Goal: Information Seeking & Learning: Learn about a topic

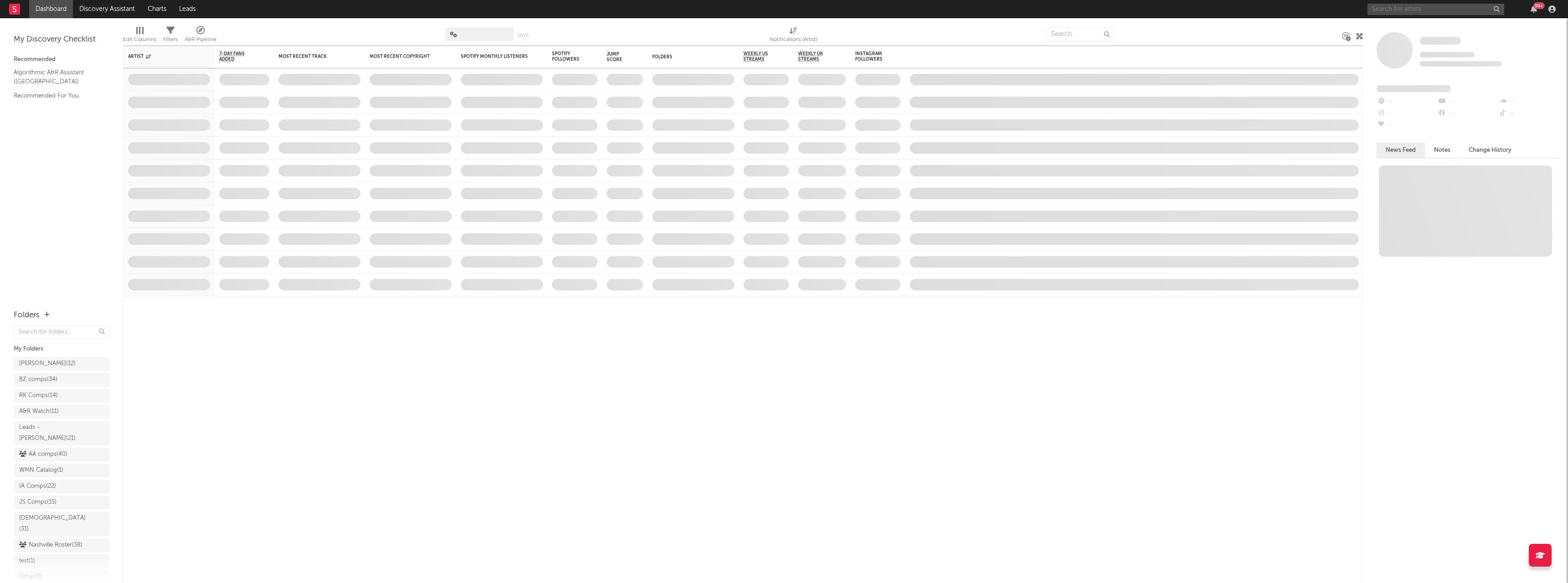
click at [1397, 7] on input "text" at bounding box center [1436, 9] width 137 height 12
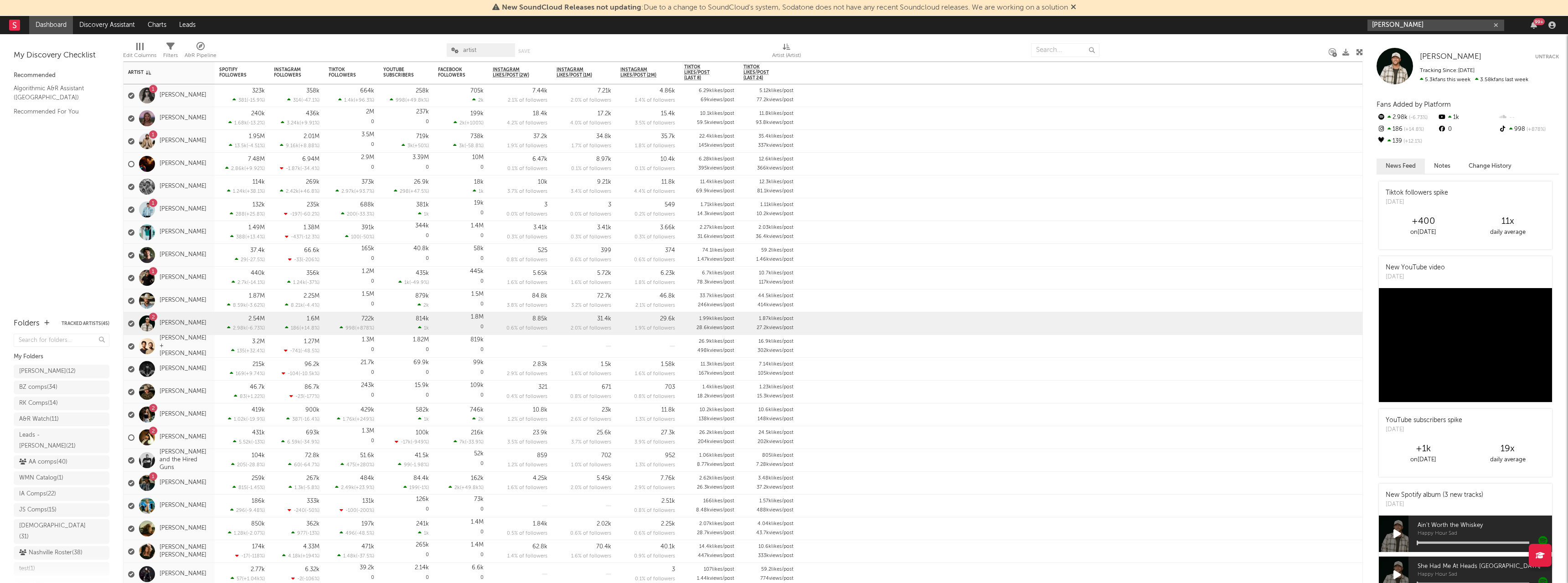
click at [1429, 23] on input "william beckmann" at bounding box center [1436, 25] width 137 height 12
type input "william beckmann"
click at [1426, 45] on div "William Beckmann" at bounding box center [1449, 43] width 100 height 11
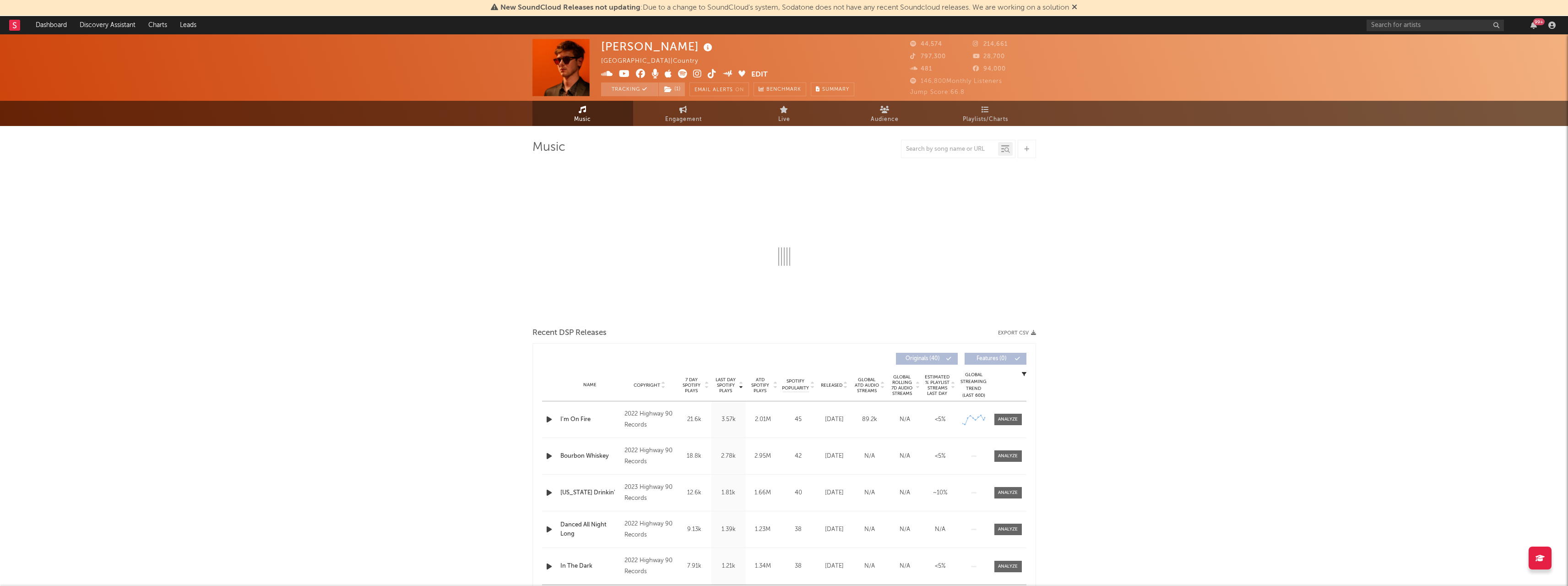
select select "6m"
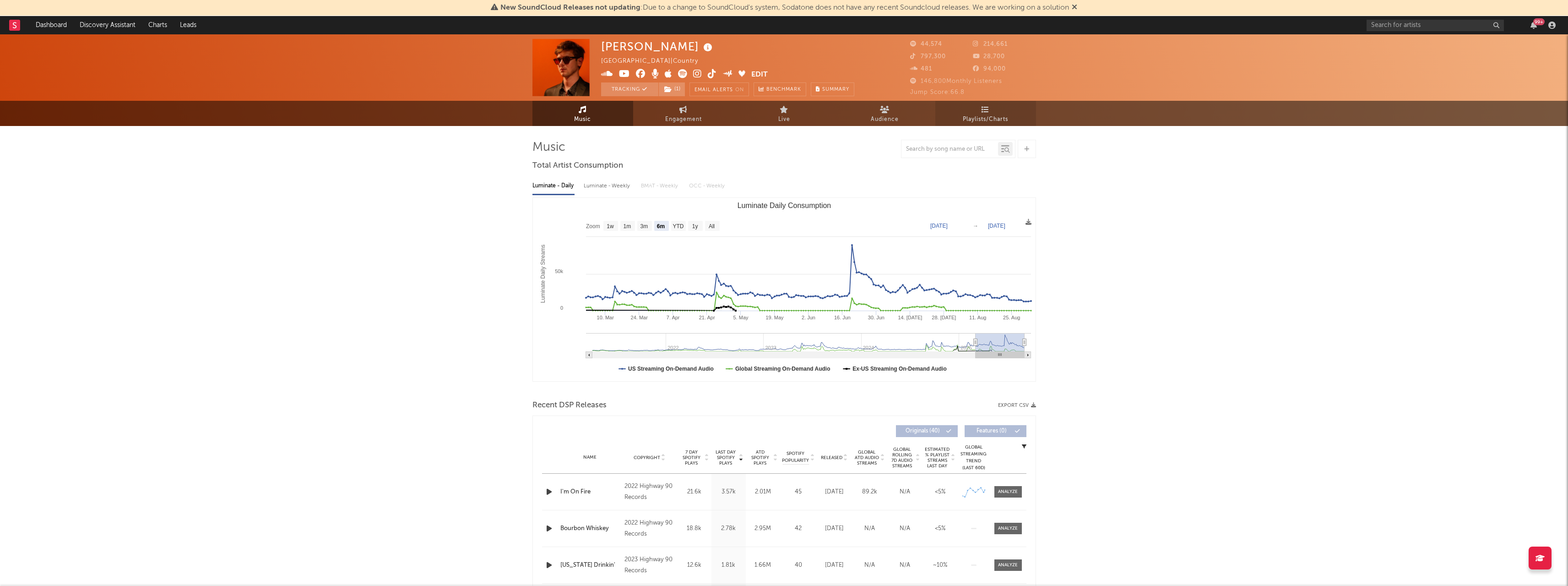
click at [979, 117] on span "Playlists/Charts" at bounding box center [985, 119] width 45 height 11
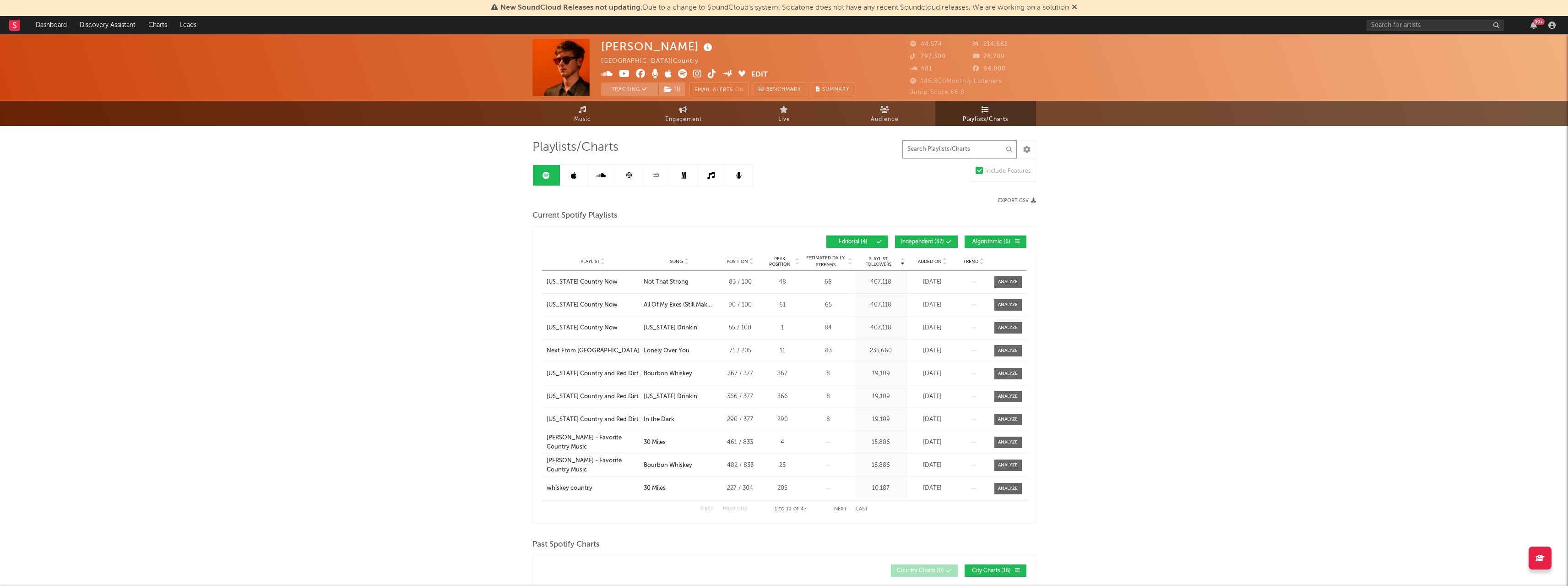
click at [954, 150] on input "text" at bounding box center [959, 149] width 114 height 18
type input "d"
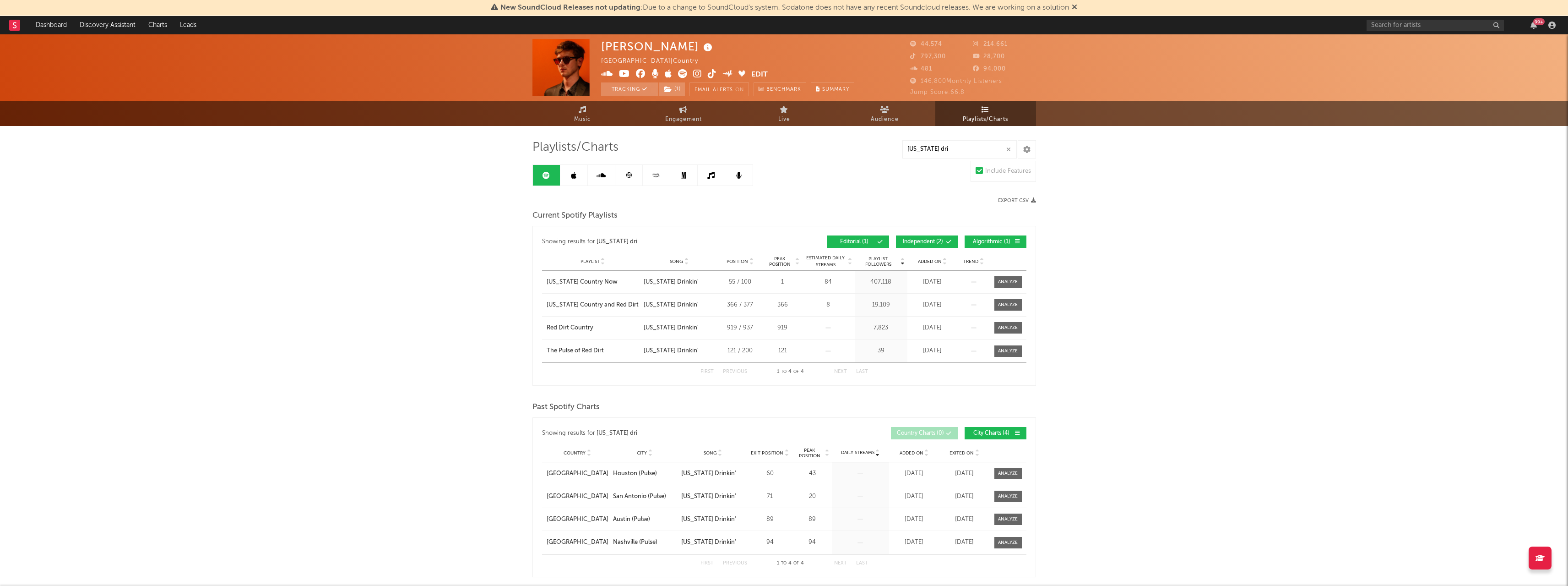
click at [577, 180] on link at bounding box center [574, 176] width 28 height 21
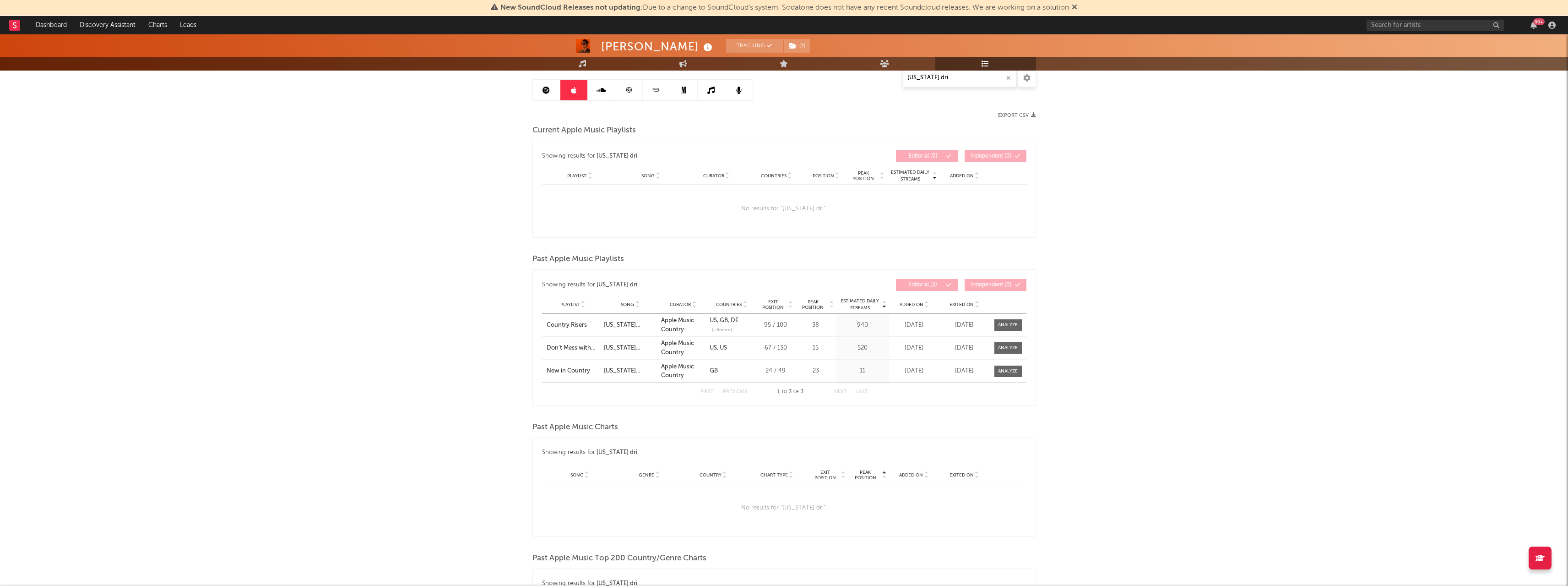
scroll to position [85, 0]
click at [598, 93] on icon at bounding box center [601, 91] width 9 height 7
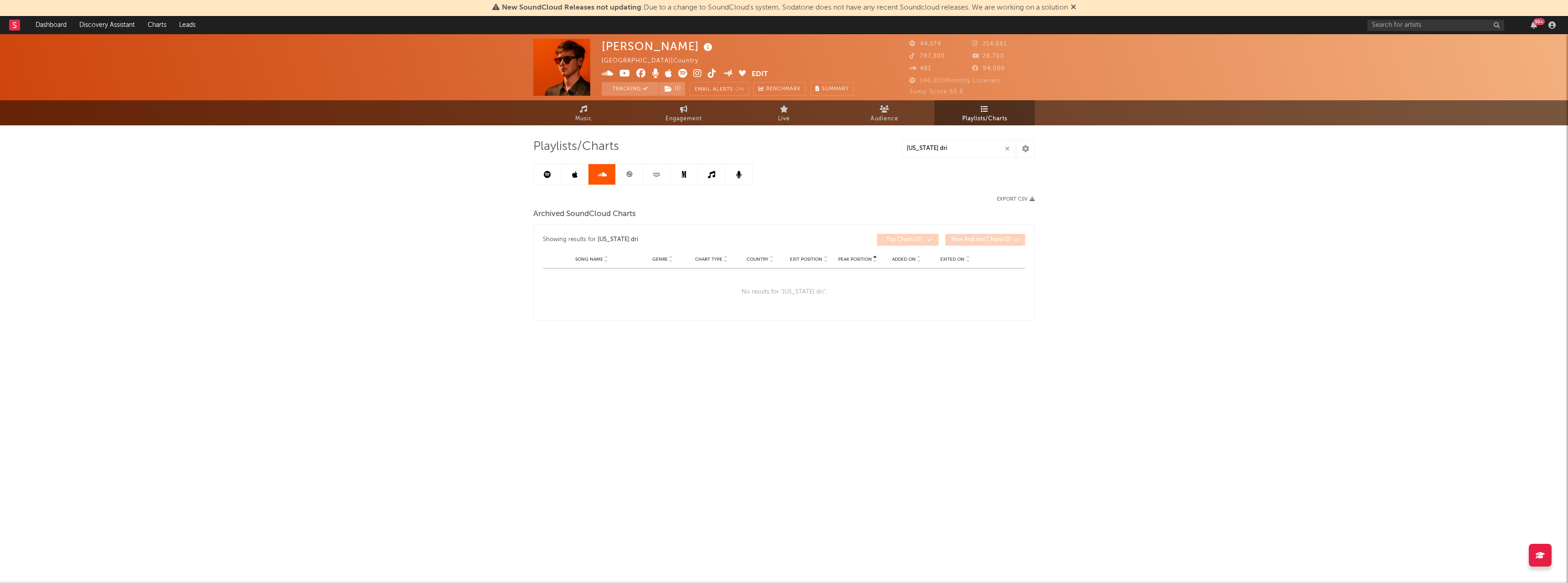
click at [626, 172] on icon at bounding box center [629, 174] width 7 height 7
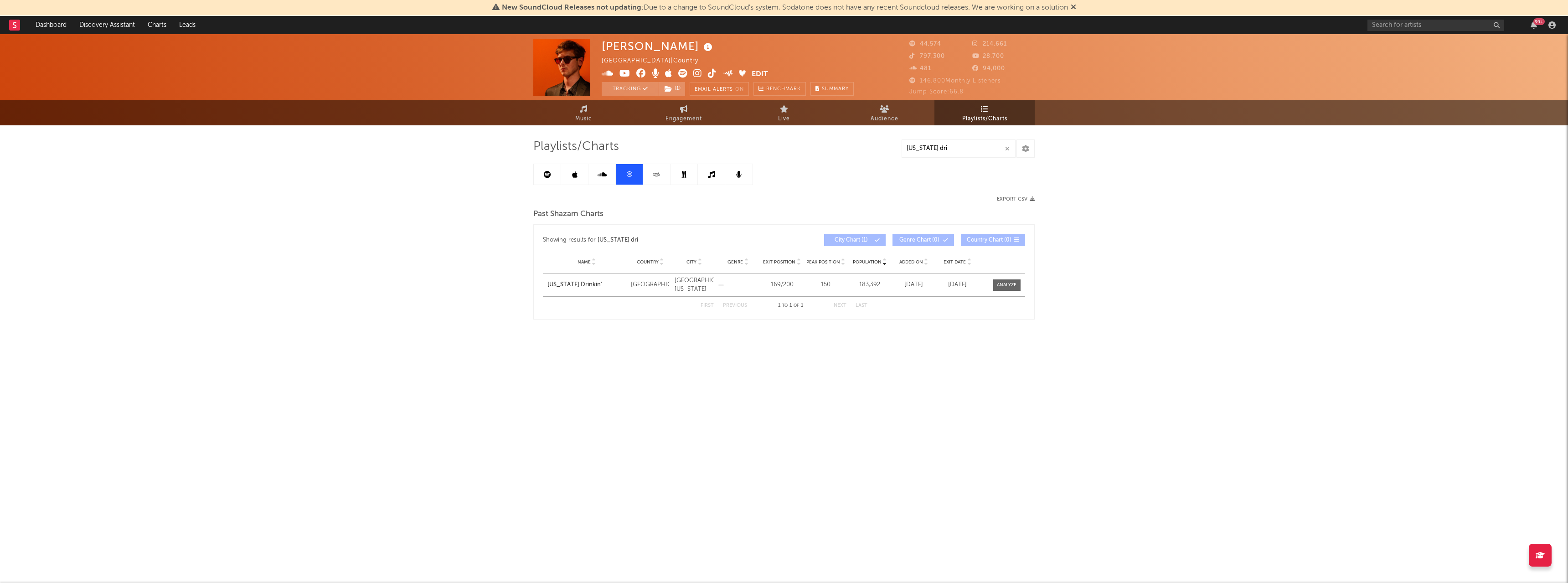
click at [551, 177] on link at bounding box center [547, 175] width 27 height 21
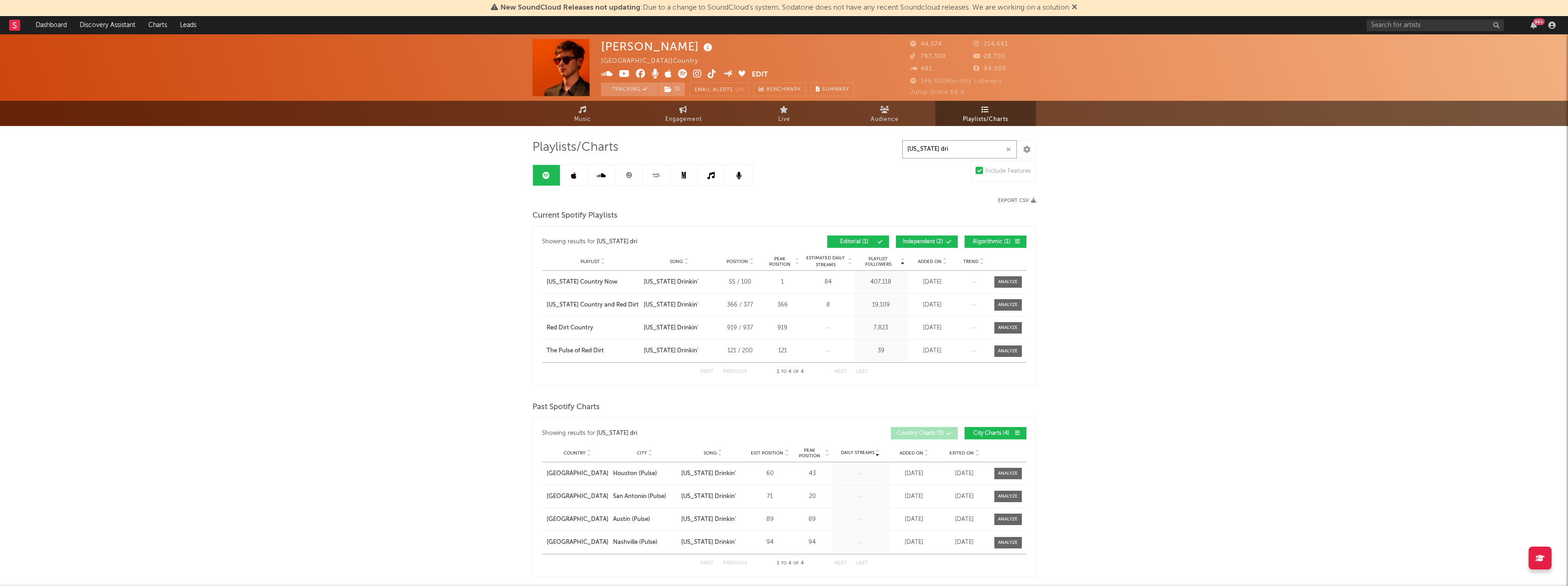
click at [973, 154] on input "tennessee dri" at bounding box center [959, 149] width 114 height 18
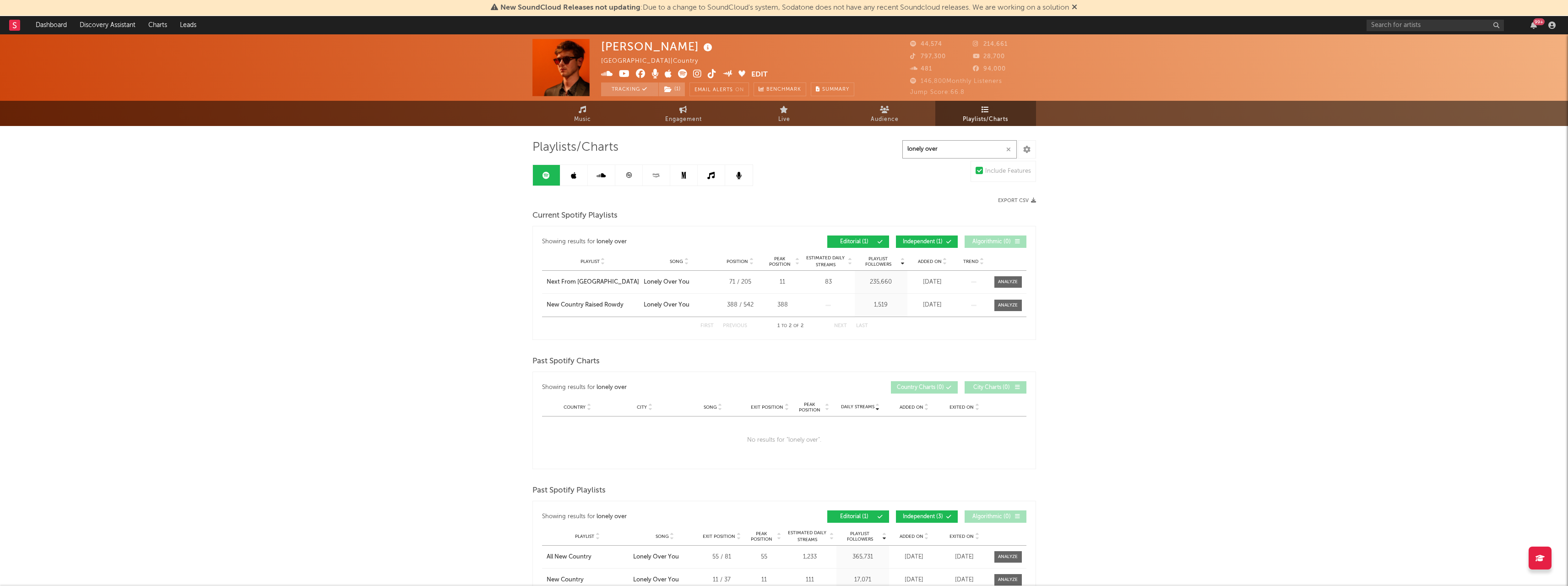
type input "lonely over"
click at [570, 172] on link at bounding box center [574, 176] width 28 height 21
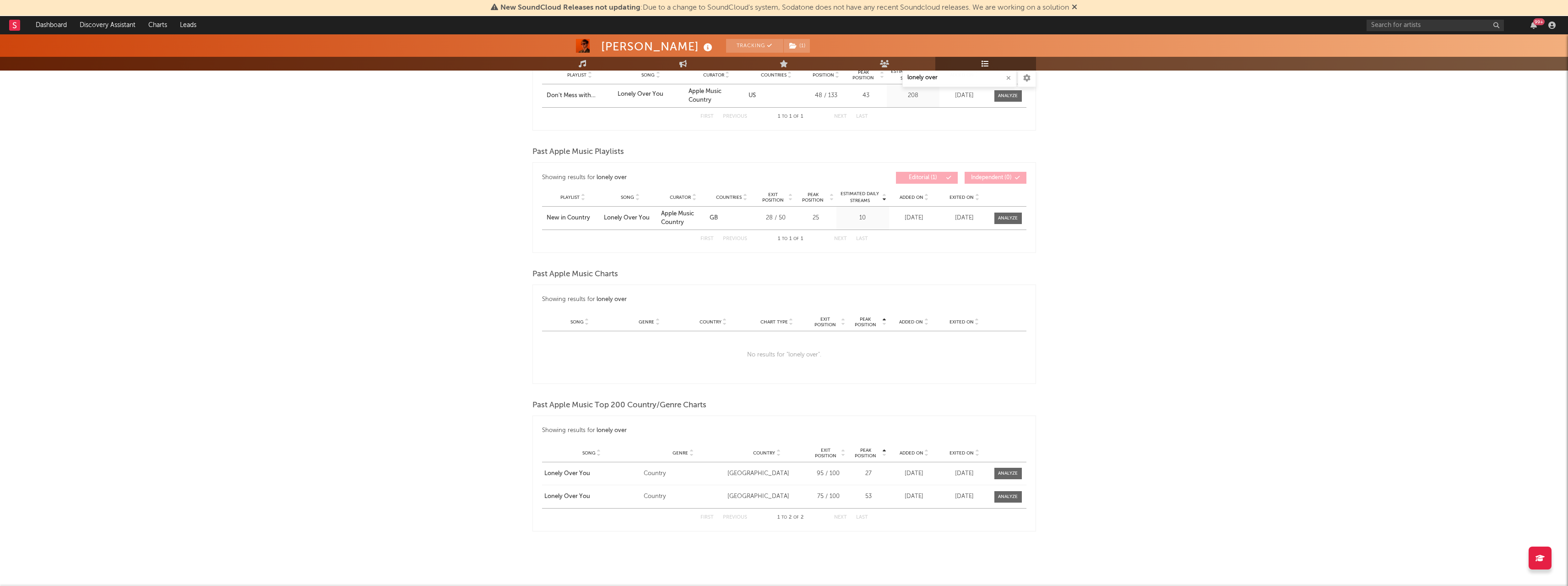
scroll to position [187, 0]
